Goal: Check status

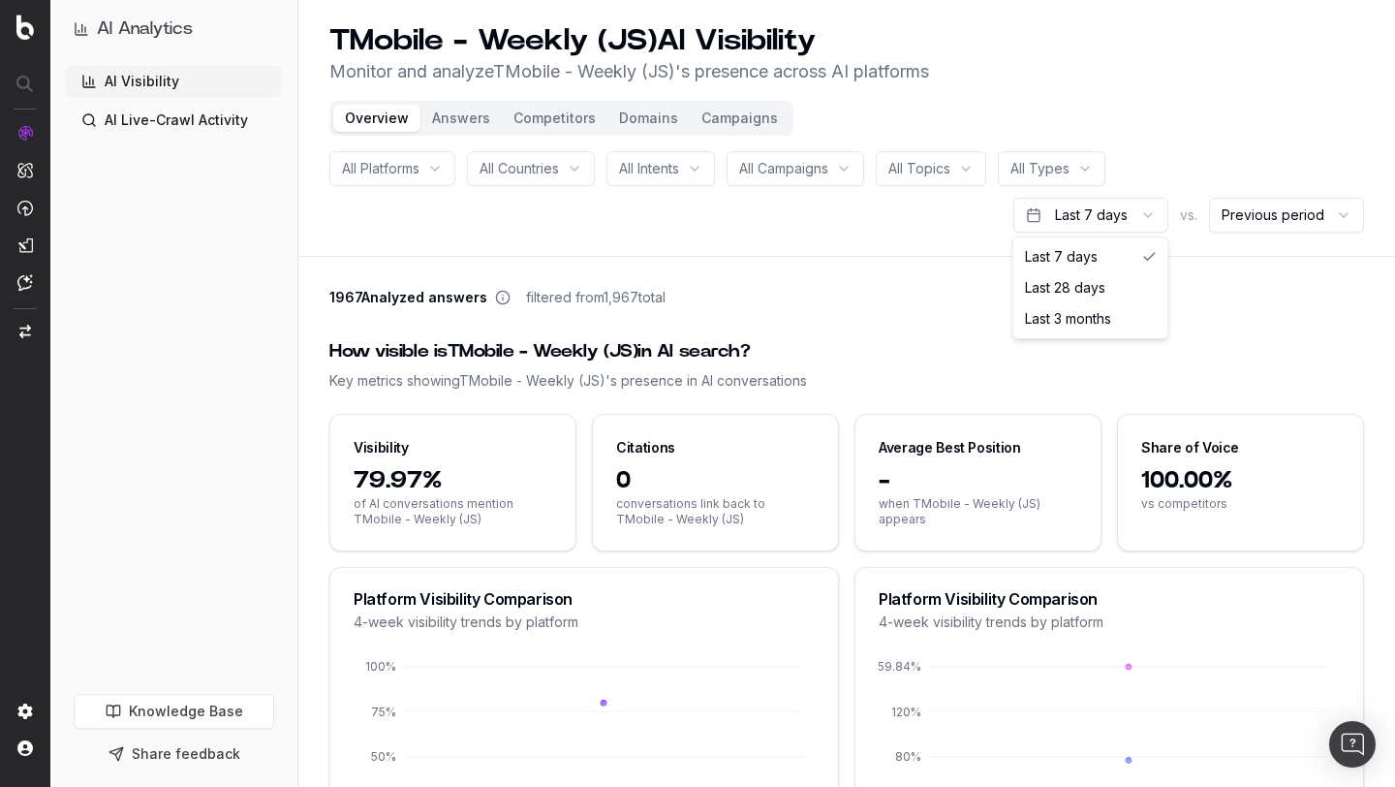
click at [1148, 222] on html "AI Analytics AI Visibility AI Live-Crawl Activity Knowledge Base Share feedback…" at bounding box center [697, 393] width 1395 height 787
click at [715, 351] on div "How visible is TMobile - Weekly (JS) in AI search?" at bounding box center [846, 351] width 1035 height 27
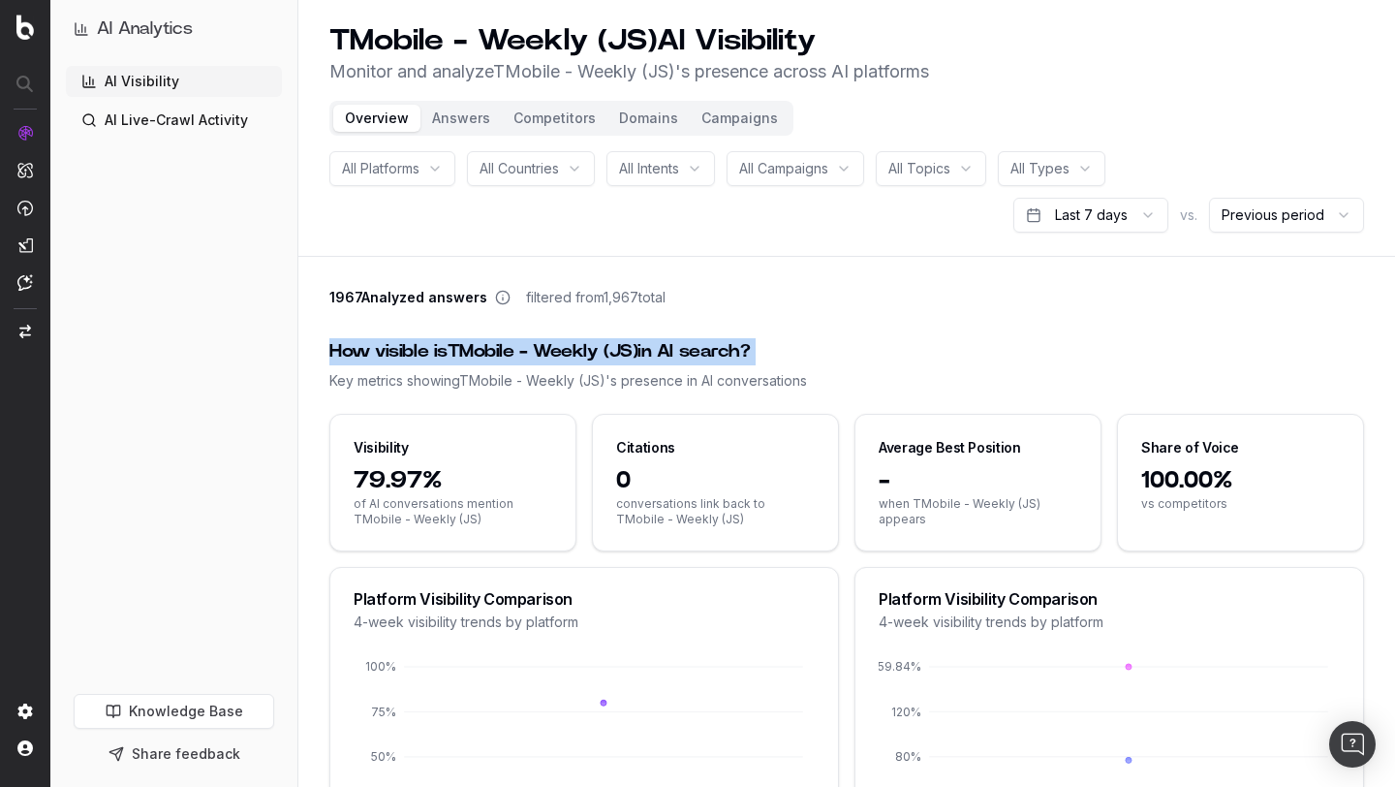
click at [735, 346] on div "How visible is TMobile - Weekly (JS) in AI search?" at bounding box center [846, 351] width 1035 height 27
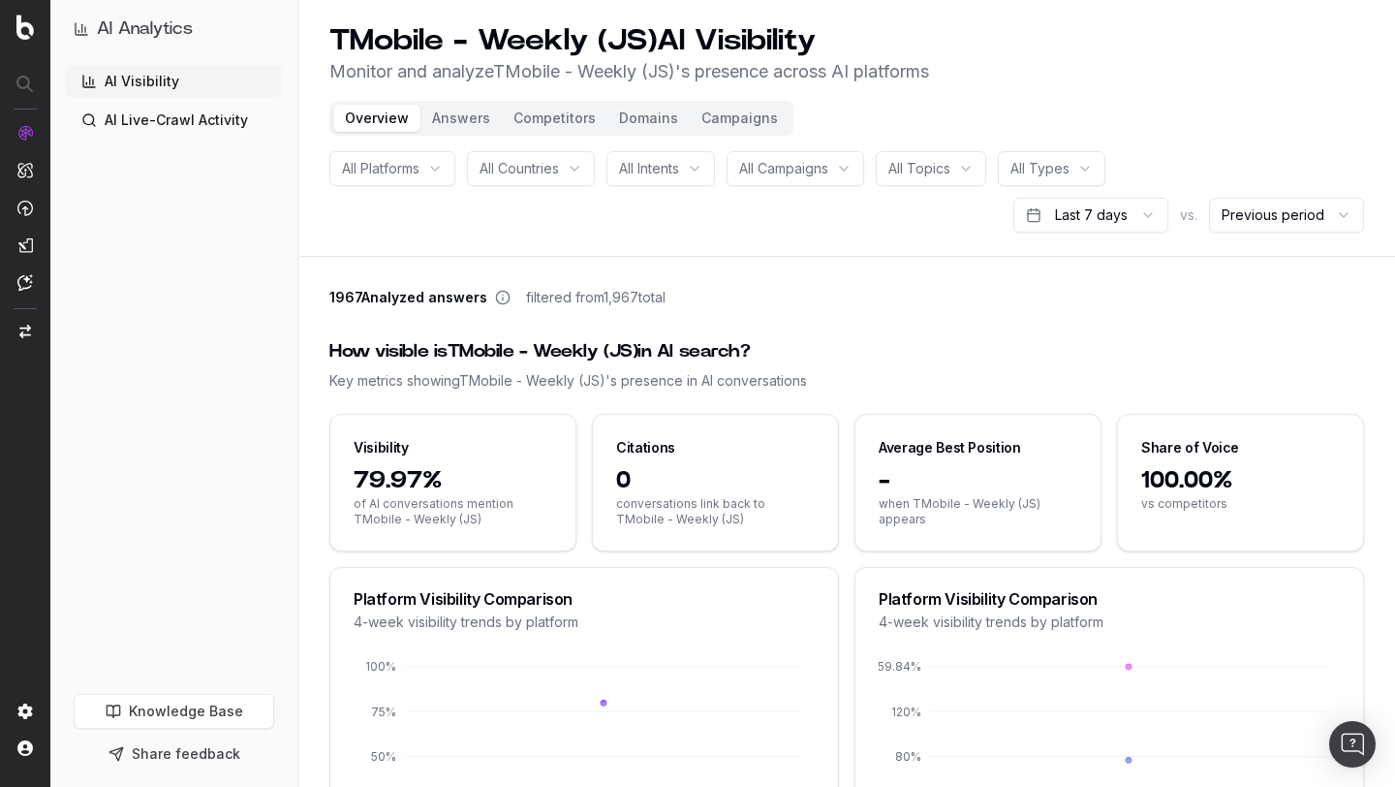
click at [735, 346] on div "How visible is TMobile - Weekly (JS) in AI search?" at bounding box center [846, 351] width 1035 height 27
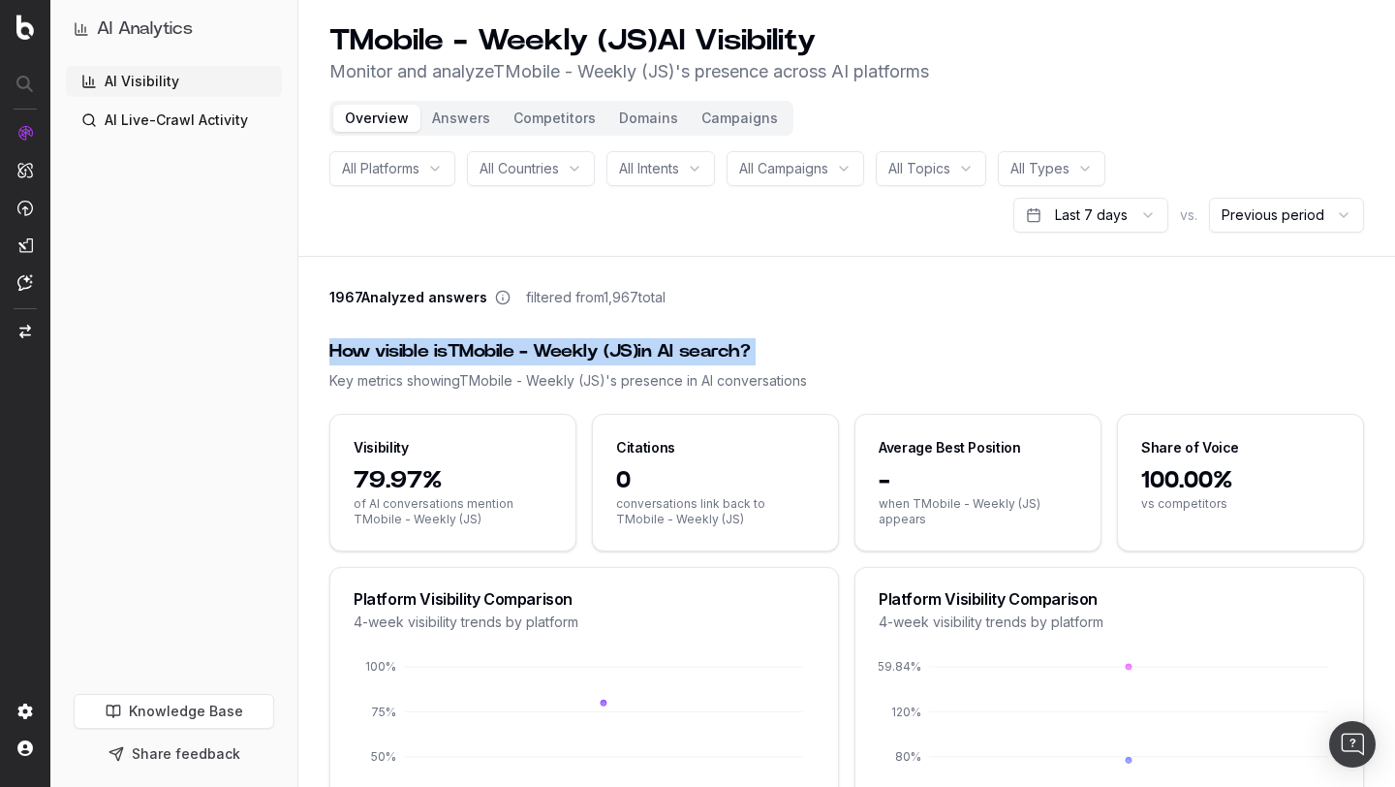
scroll to position [8, 0]
